Goal: Navigation & Orientation: Understand site structure

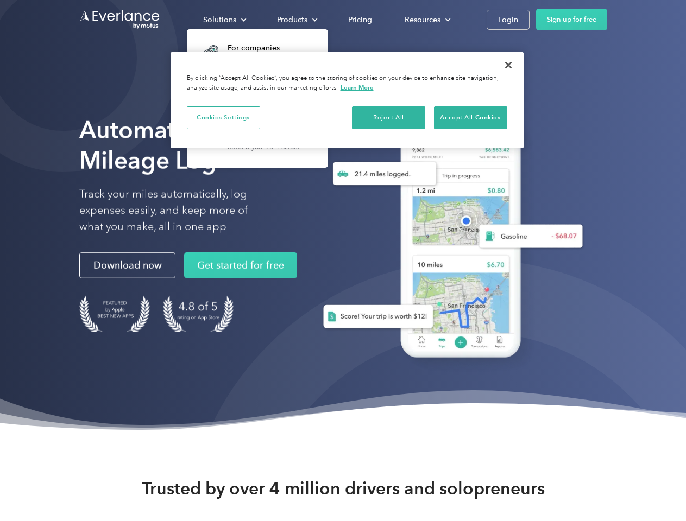
click at [224, 20] on div "Solutions" at bounding box center [219, 20] width 33 height 14
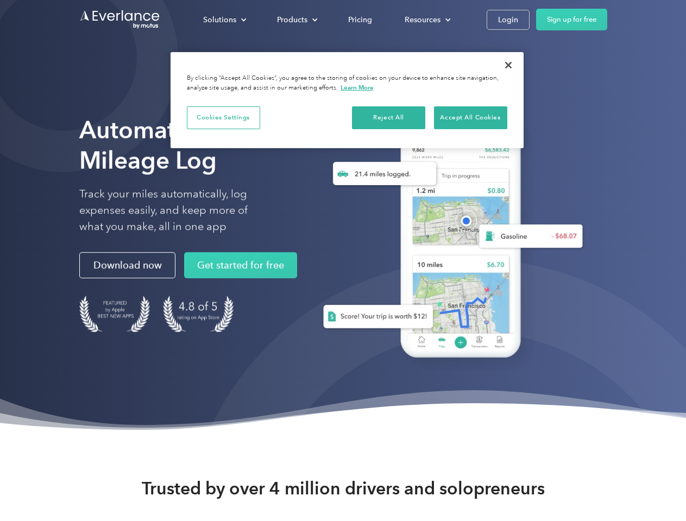
click at [296, 20] on div "Products" at bounding box center [292, 20] width 30 height 14
click at [426, 20] on div "Resources" at bounding box center [423, 20] width 36 height 14
click at [223, 117] on button "Cookies Settings" at bounding box center [223, 117] width 73 height 23
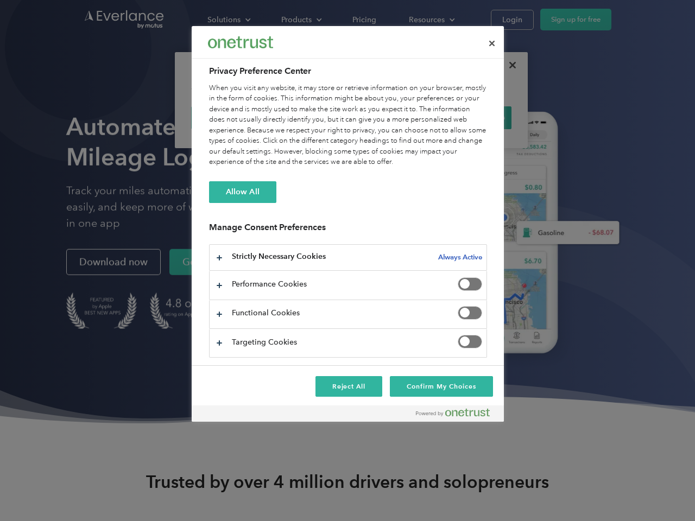
click at [389, 117] on div "When you visit any website, it may store or retrieve information on your browse…" at bounding box center [348, 125] width 278 height 85
click at [470, 117] on div "When you visit any website, it may store or retrieve information on your browse…" at bounding box center [348, 125] width 278 height 85
click at [508, 65] on div at bounding box center [347, 260] width 695 height 521
